Goal: Find specific page/section: Find specific page/section

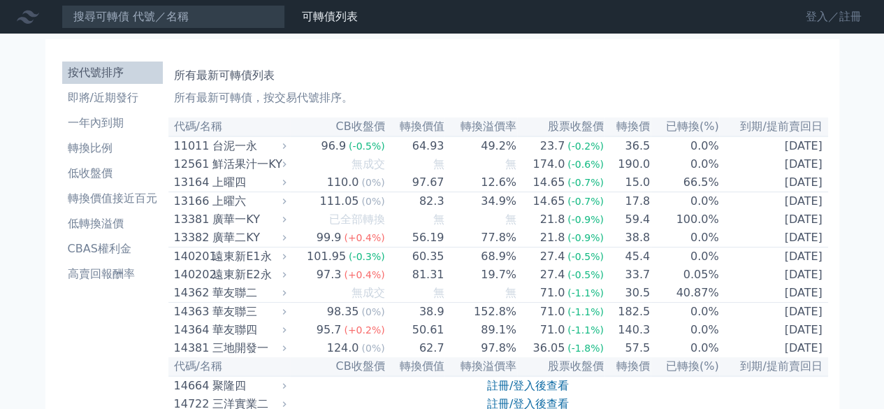
click at [819, 12] on link "登入／註冊" at bounding box center [833, 17] width 78 height 22
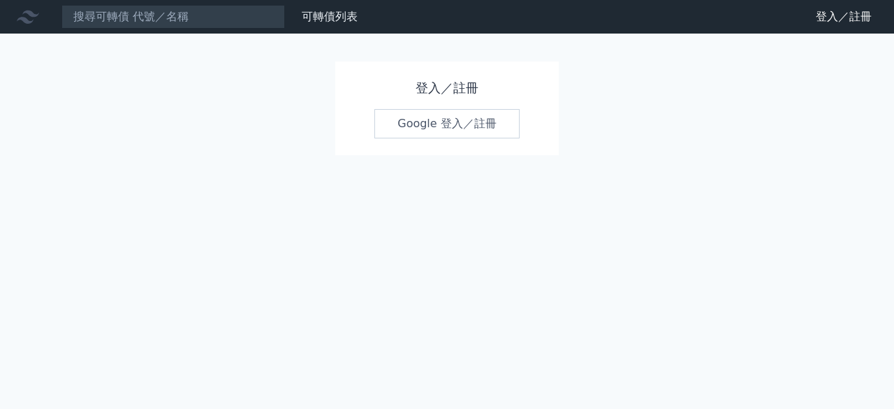
click at [409, 125] on link "Google 登入／註冊" at bounding box center [446, 123] width 145 height 29
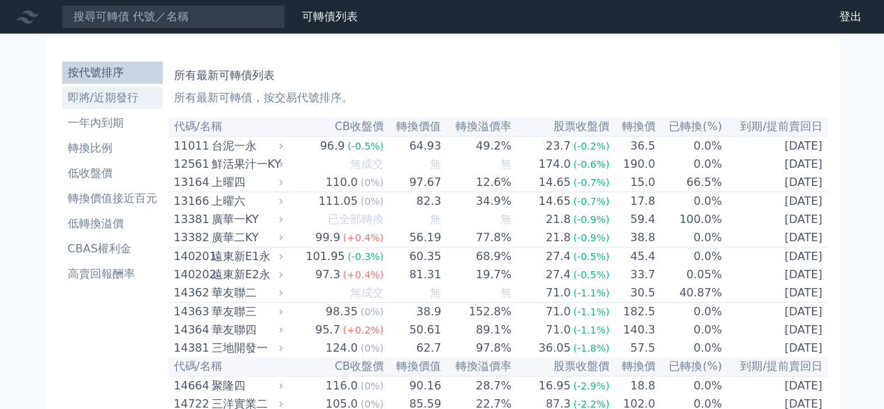
click at [106, 102] on li "即將/近期發行" at bounding box center [112, 97] width 101 height 17
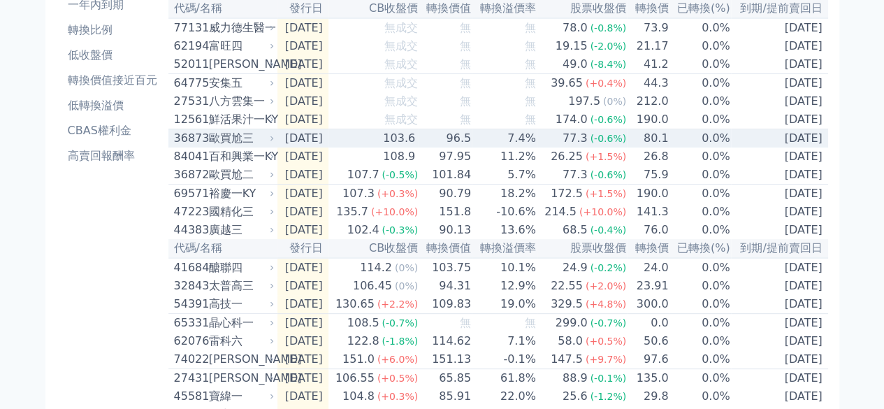
scroll to position [140, 0]
